Goal: Transaction & Acquisition: Obtain resource

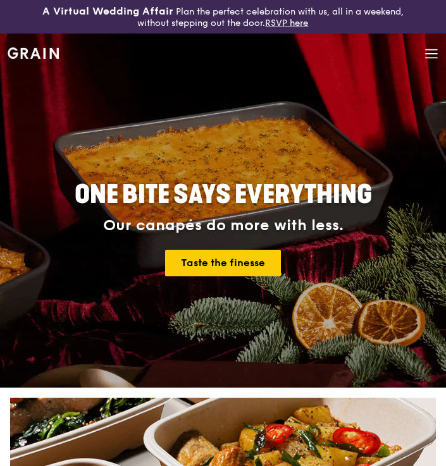
click at [431, 54] on icon at bounding box center [431, 54] width 14 height 14
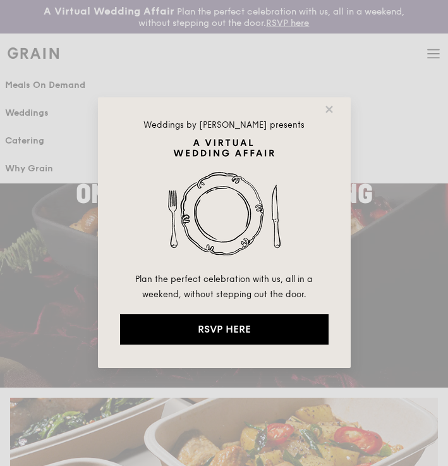
click at [336, 113] on div "Weddings by [PERSON_NAME] presents Plan the perfect celebration with us, all in…" at bounding box center [224, 232] width 253 height 271
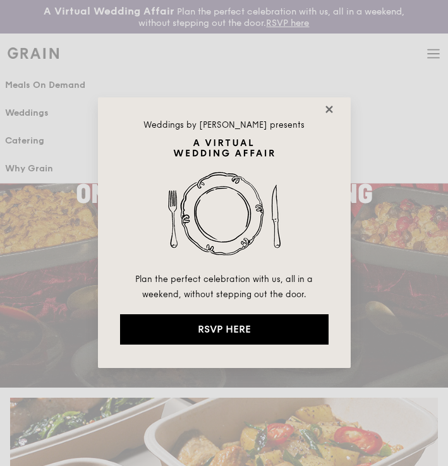
click at [327, 106] on icon at bounding box center [329, 109] width 11 height 11
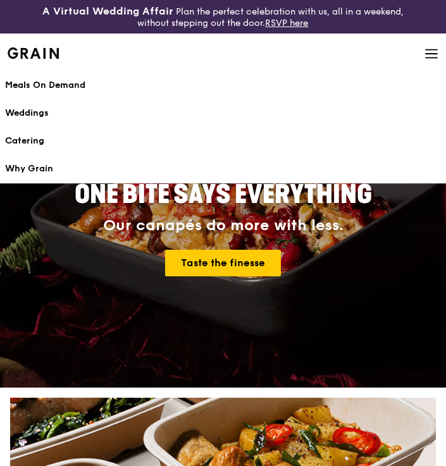
drag, startPoint x: 42, startPoint y: 140, endPoint x: 59, endPoint y: 323, distance: 184.1
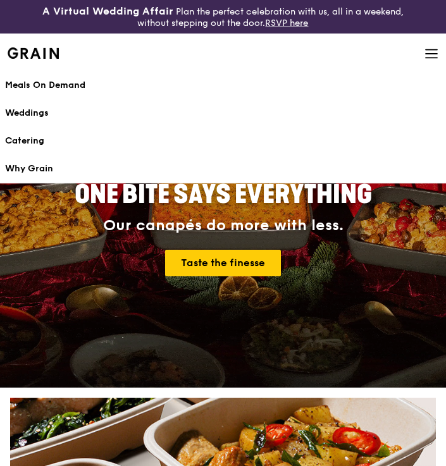
click at [42, 139] on div "Catering" at bounding box center [222, 141] width 435 height 13
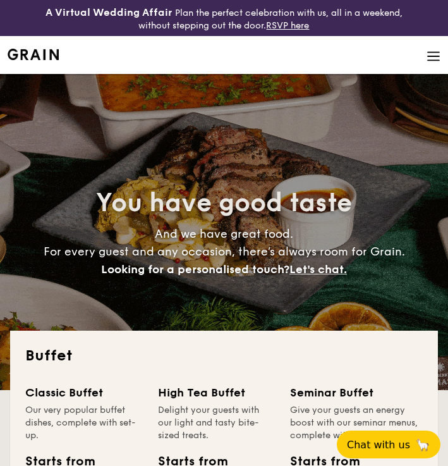
select select
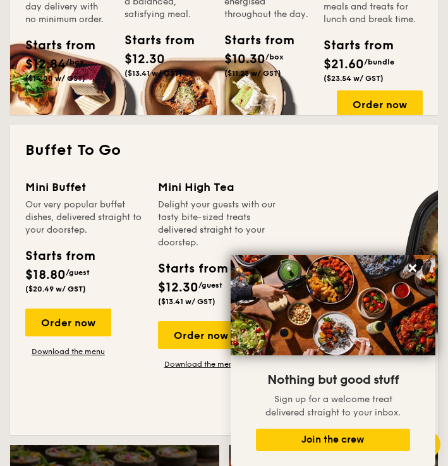
scroll to position [791, 0]
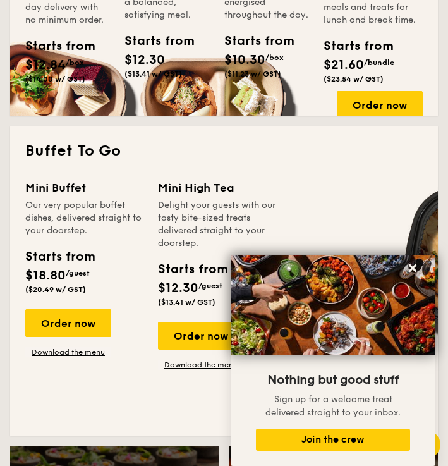
click at [297, 106] on div "Treat Box Wholesome breakfasts and light bites to keep your attendees energised…" at bounding box center [273, 19] width 99 height 188
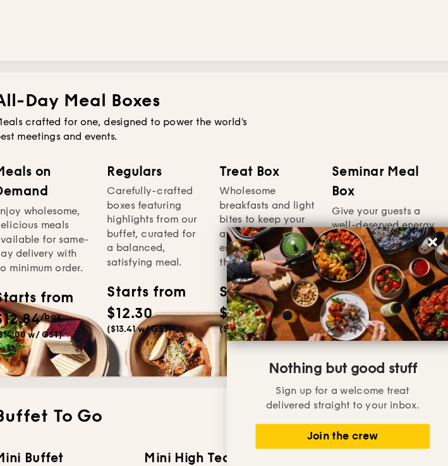
scroll to position [561, 0]
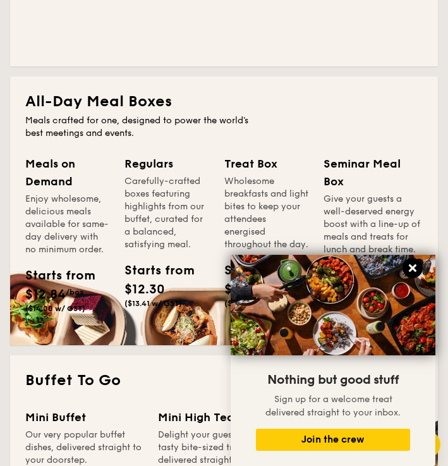
click at [418, 270] on icon at bounding box center [412, 267] width 11 height 11
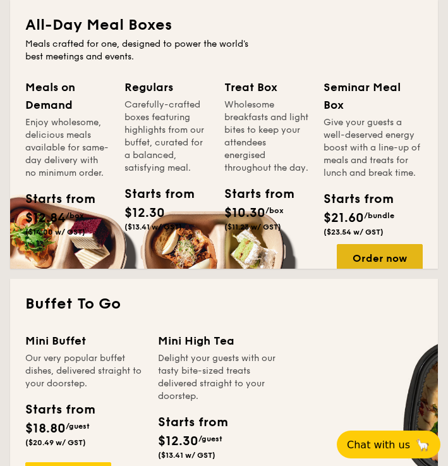
scroll to position [636, 0]
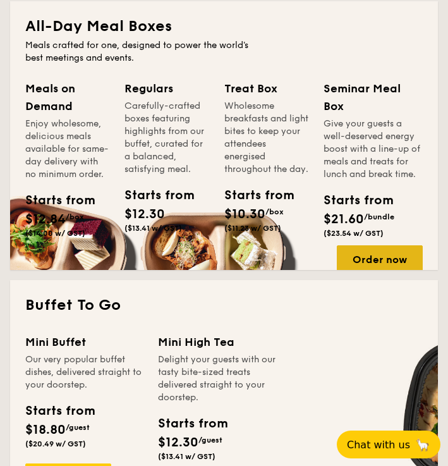
click at [397, 260] on div "Order now" at bounding box center [380, 259] width 86 height 28
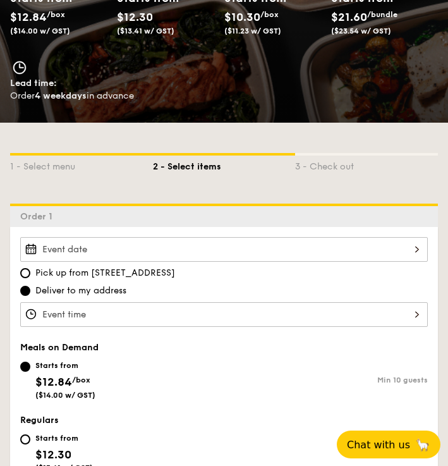
scroll to position [205, 0]
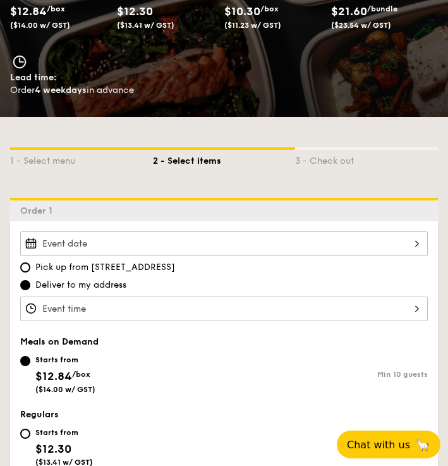
select select
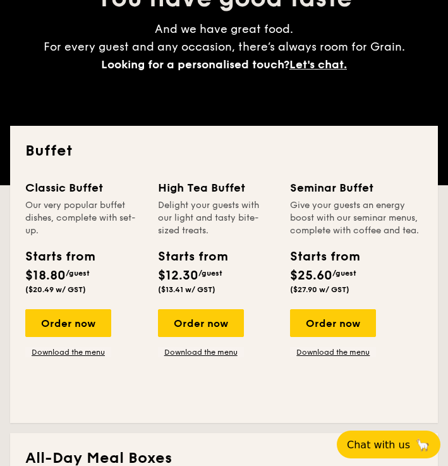
scroll to position [636, 0]
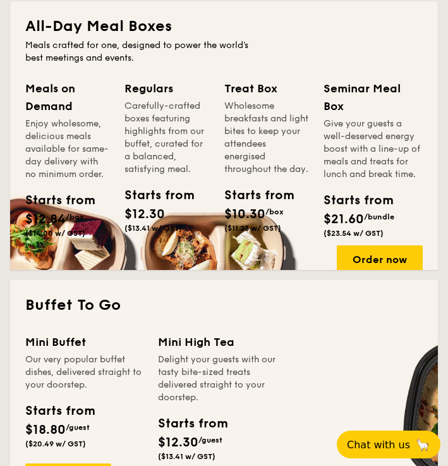
click at [204, 213] on div "Starts from $12.30 ($13.41 w/ GST)" at bounding box center [166, 212] width 94 height 52
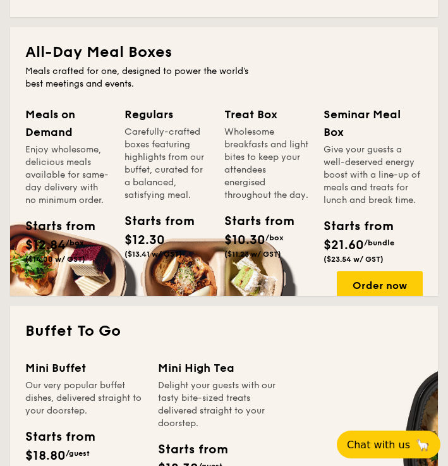
scroll to position [609, 0]
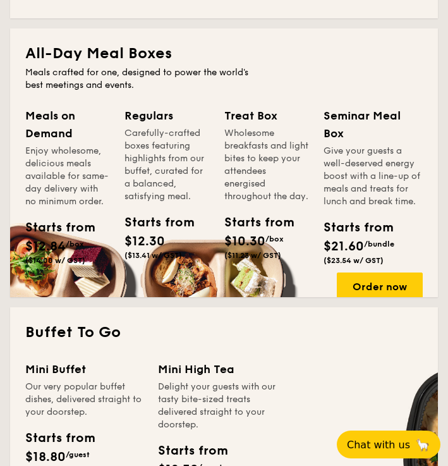
drag, startPoint x: 274, startPoint y: 231, endPoint x: 235, endPoint y: 231, distance: 38.6
click at [235, 231] on div "Starts from" at bounding box center [242, 222] width 37 height 19
click at [142, 255] on span "($13.41 w/ GST)" at bounding box center [154, 255] width 58 height 9
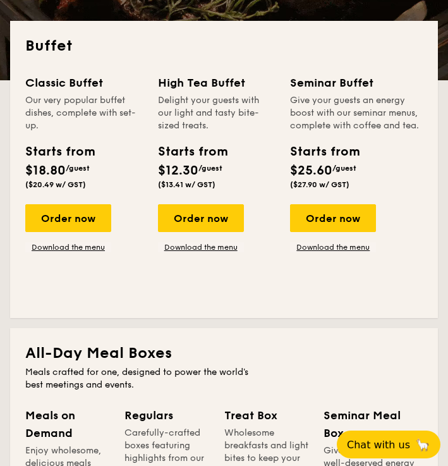
scroll to position [308, 0]
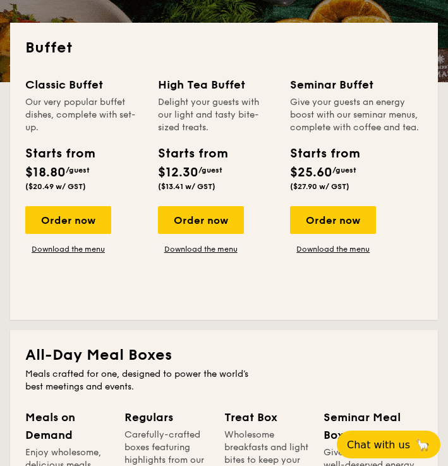
click at [308, 254] on div "Seminar Buffet Give your guests an energy boost with our seminar menus, complet…" at bounding box center [356, 190] width 133 height 229
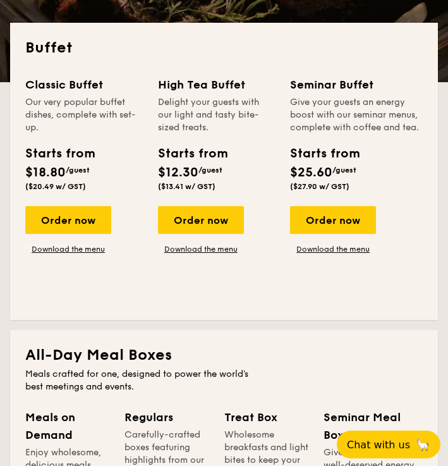
click at [325, 243] on div "Order now Download the menu" at bounding box center [333, 230] width 86 height 48
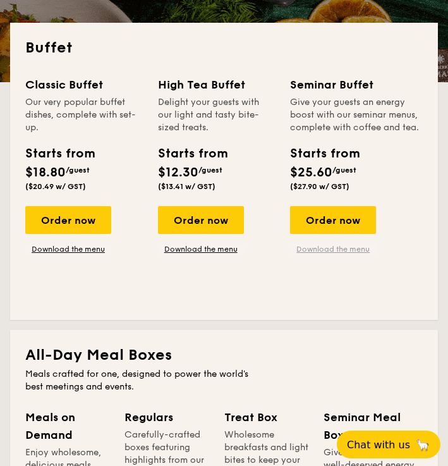
click at [325, 252] on link "Download the menu" at bounding box center [333, 249] width 86 height 10
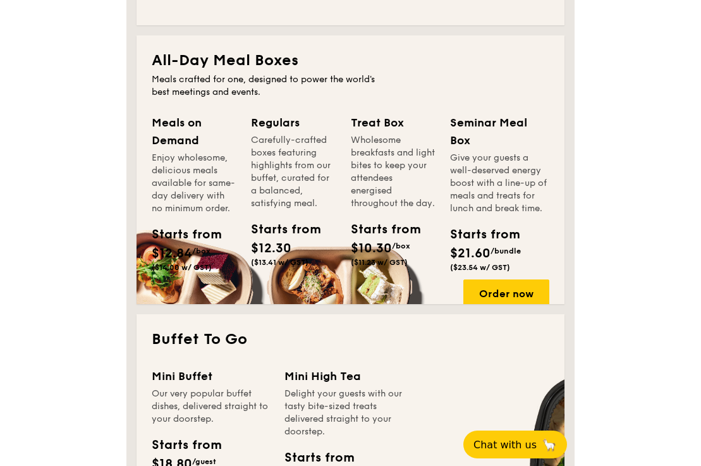
scroll to position [575, 0]
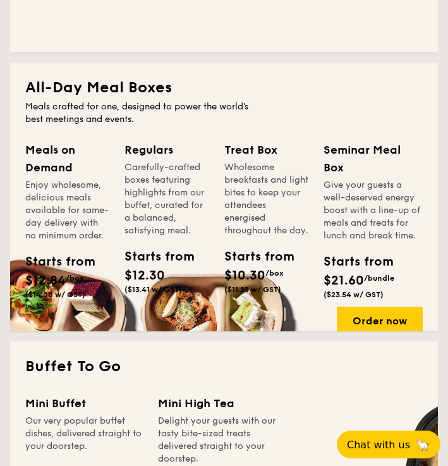
click at [238, 260] on div "Starts from" at bounding box center [242, 256] width 37 height 19
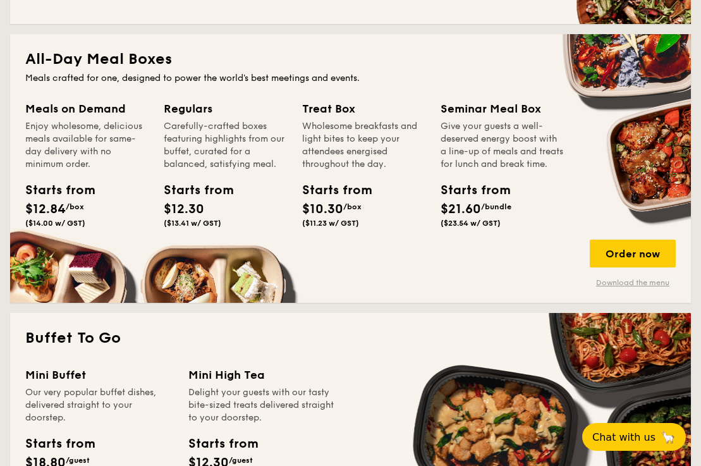
click at [447, 283] on link "Download the menu" at bounding box center [633, 282] width 86 height 10
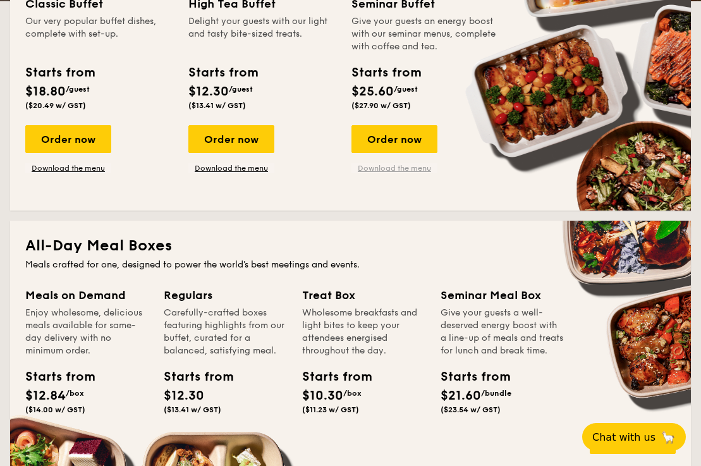
scroll to position [370, 0]
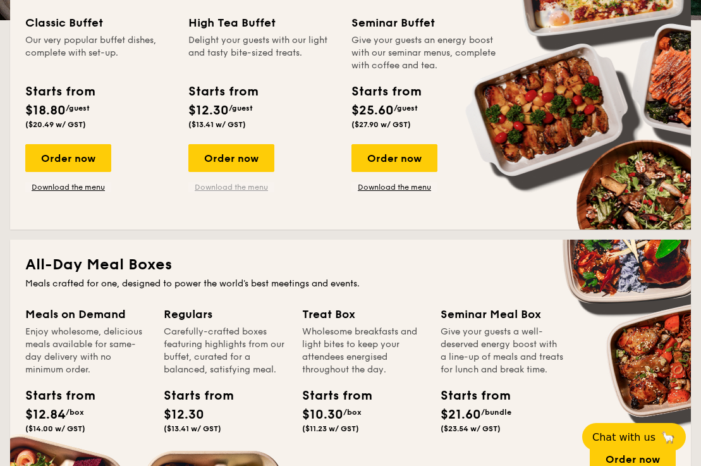
click at [262, 183] on link "Download the menu" at bounding box center [231, 187] width 86 height 10
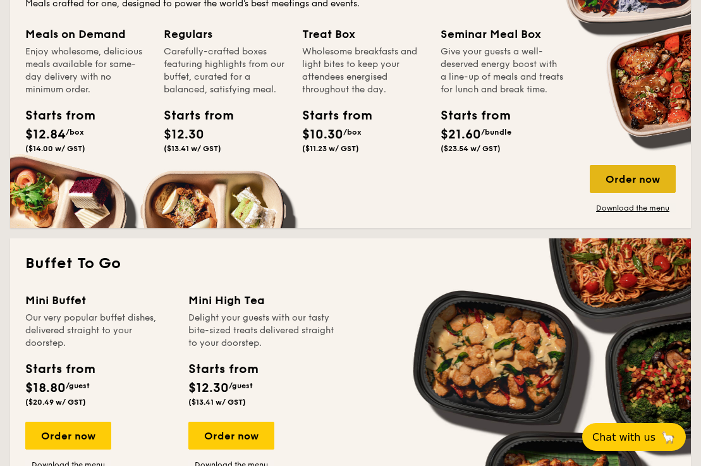
scroll to position [645, 0]
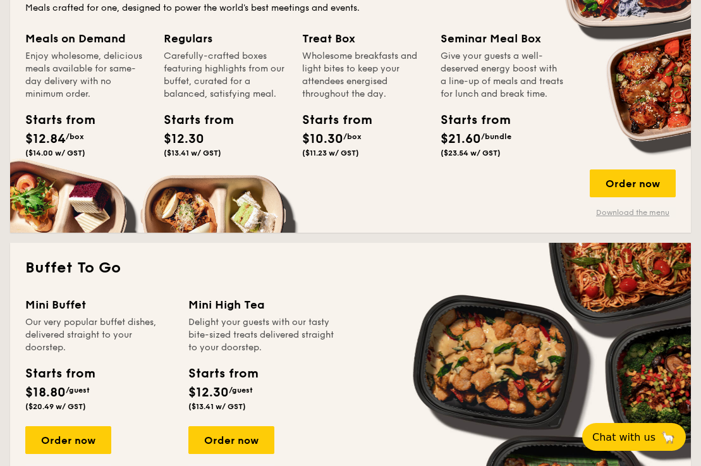
click at [447, 214] on link "Download the menu" at bounding box center [633, 212] width 86 height 10
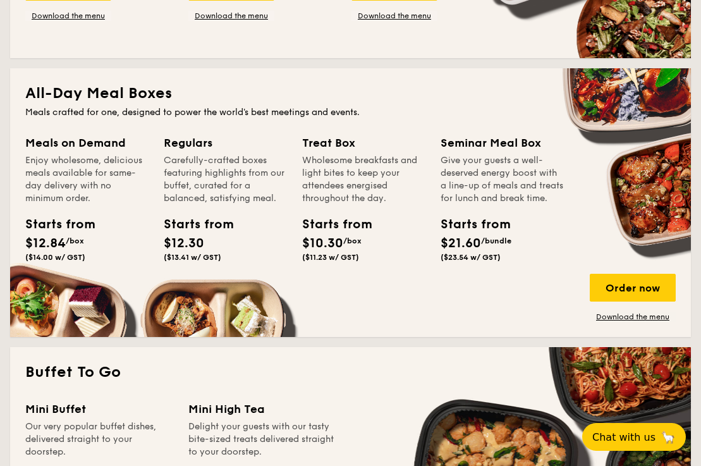
scroll to position [540, 0]
